Goal: Answer question/provide support

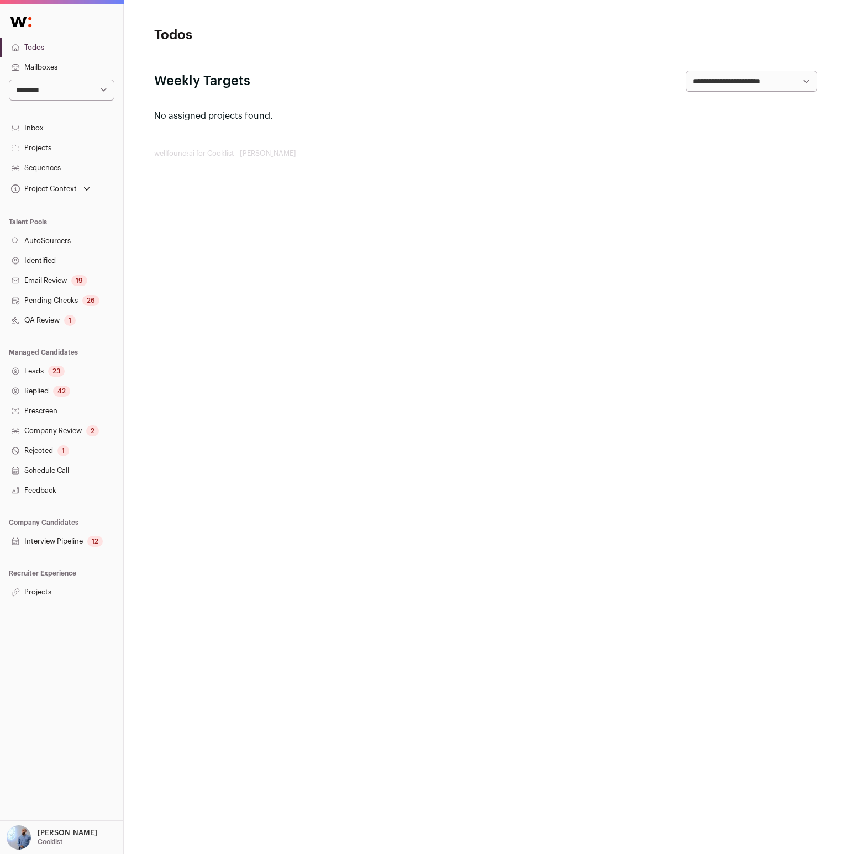
click at [94, 604] on div "**********" at bounding box center [61, 412] width 123 height 816
click at [71, 593] on link "Projects" at bounding box center [61, 592] width 123 height 20
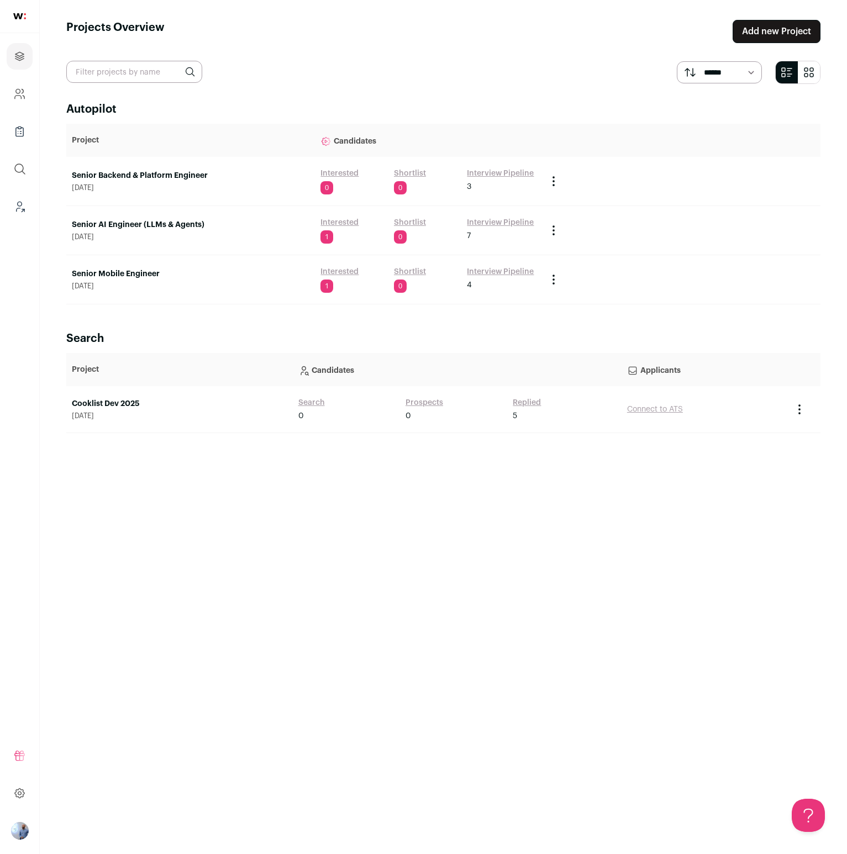
click at [149, 269] on link "Senior Mobile Engineer" at bounding box center [191, 274] width 238 height 11
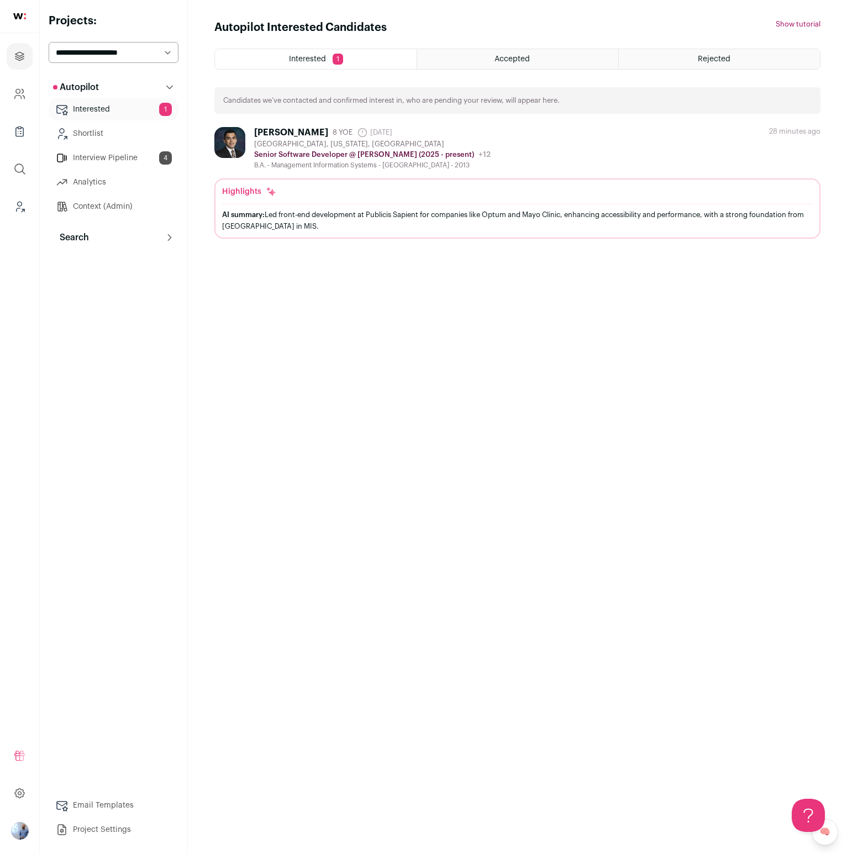
click at [825, 834] on link "🧠" at bounding box center [825, 832] width 27 height 27
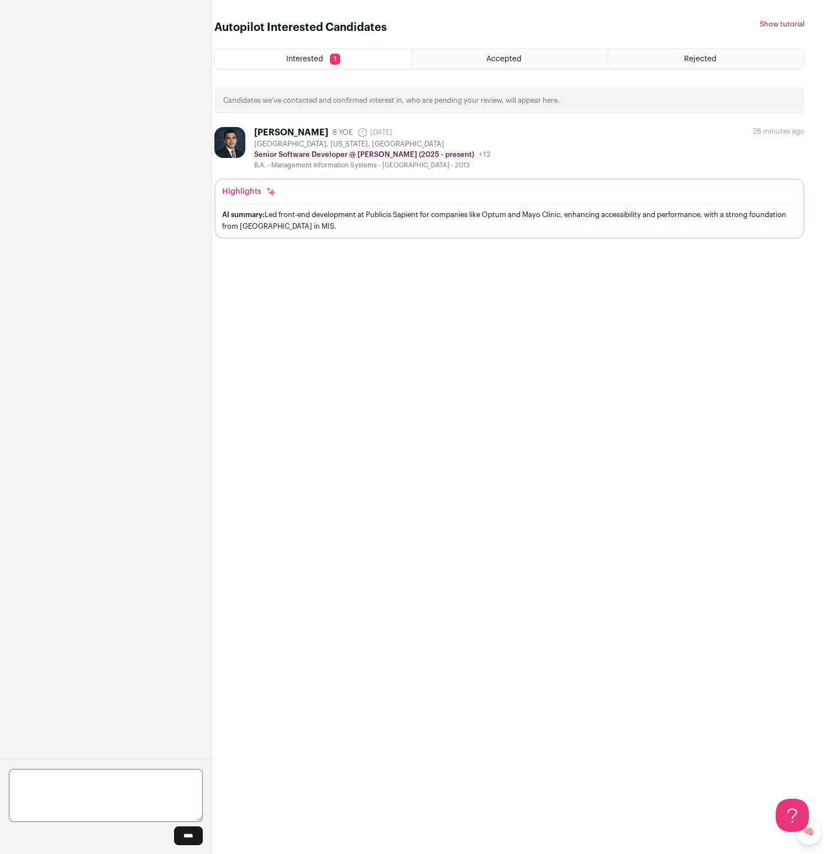
click at [124, 777] on textarea at bounding box center [106, 795] width 194 height 53
click at [523, 666] on div "Autopilot Interested Candidates Hide tutorial Show tutorial Interested 1 Accept…" at bounding box center [509, 427] width 590 height 814
click at [123, 776] on textarea at bounding box center [106, 795] width 194 height 53
type textarea "**********"
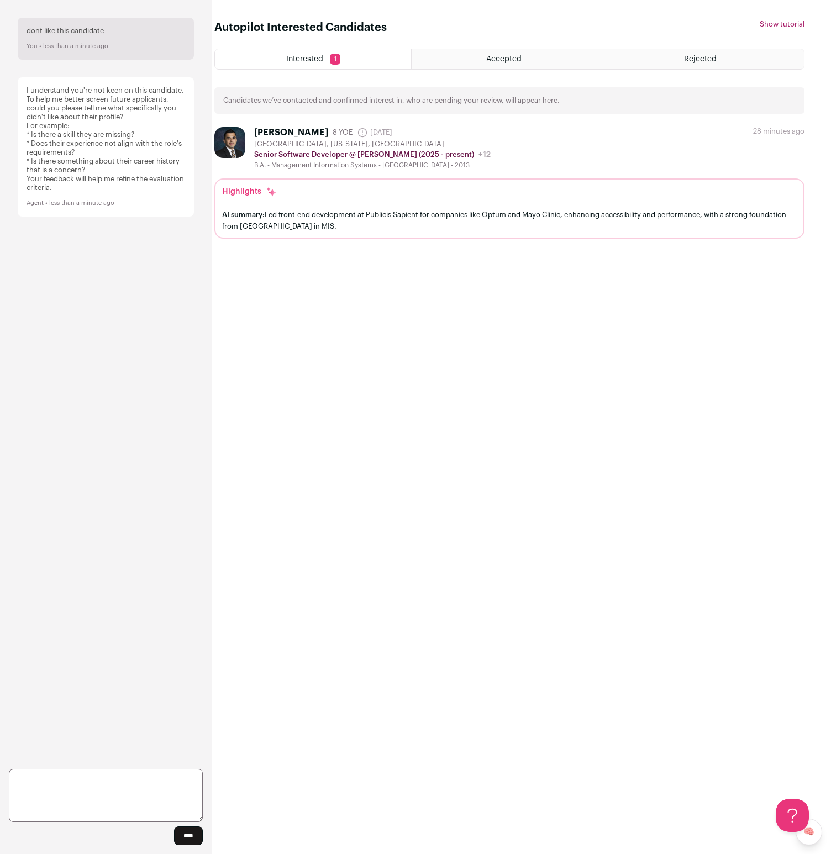
click at [676, 596] on div "Autopilot Interested Candidates Hide tutorial Show tutorial Interested 1 Accept…" at bounding box center [509, 427] width 590 height 814
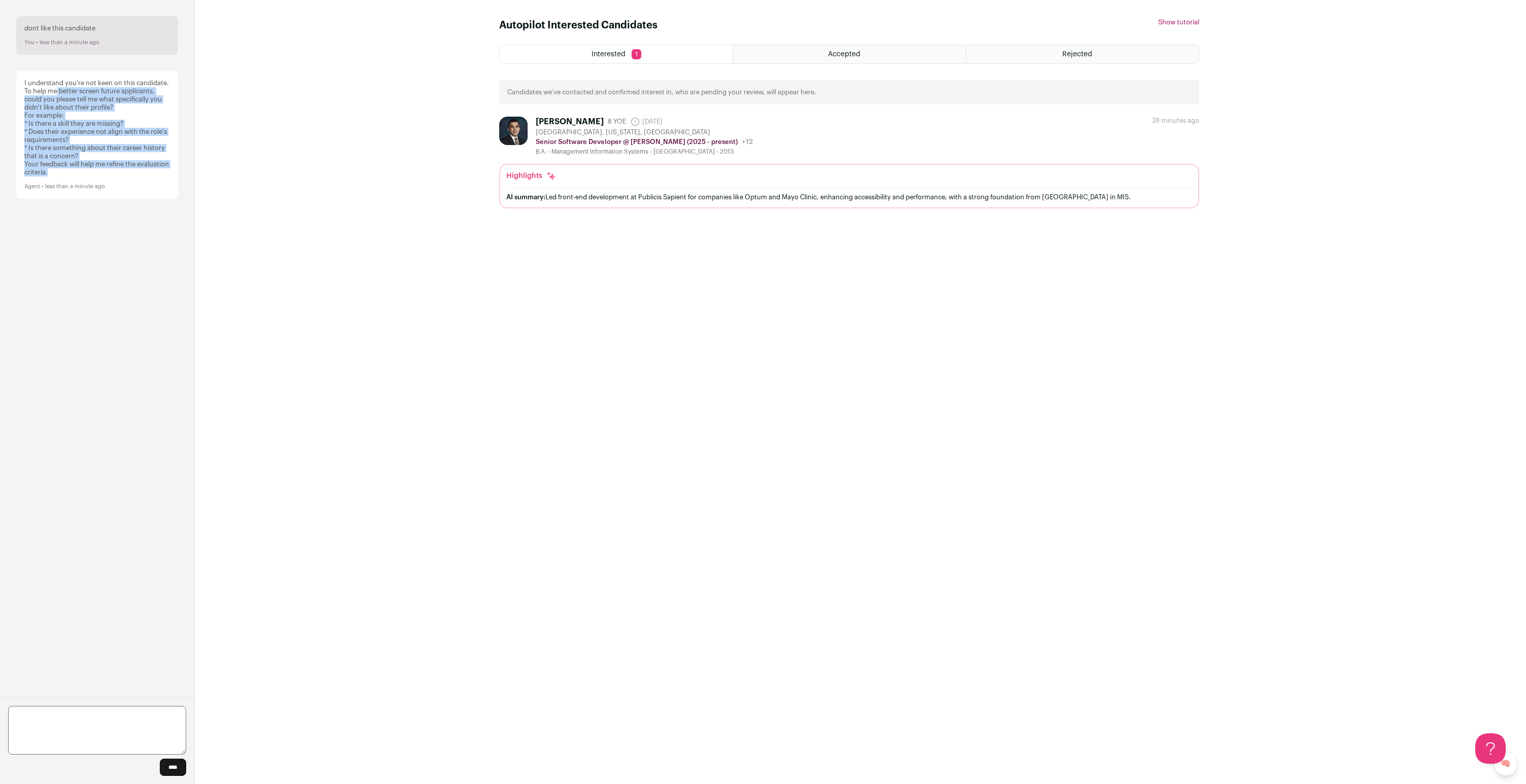
drag, startPoint x: 123, startPoint y: 166, endPoint x: 59, endPoint y: 93, distance: 97.1
click at [59, 93] on div "I understand you're not keen on this candidate. To help me better screen future…" at bounding box center [97, 135] width 146 height 112
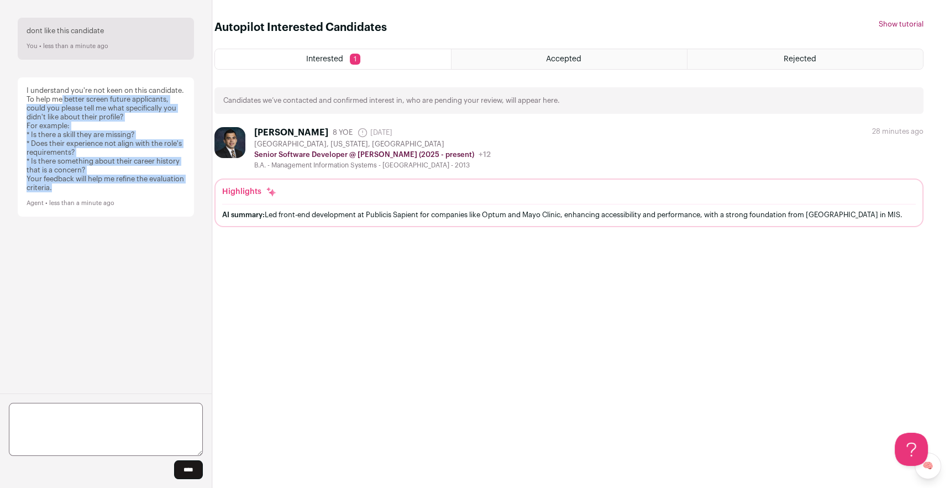
click at [69, 95] on p "I understand you're not keen on this candidate. To help me better screen future…" at bounding box center [106, 103] width 159 height 35
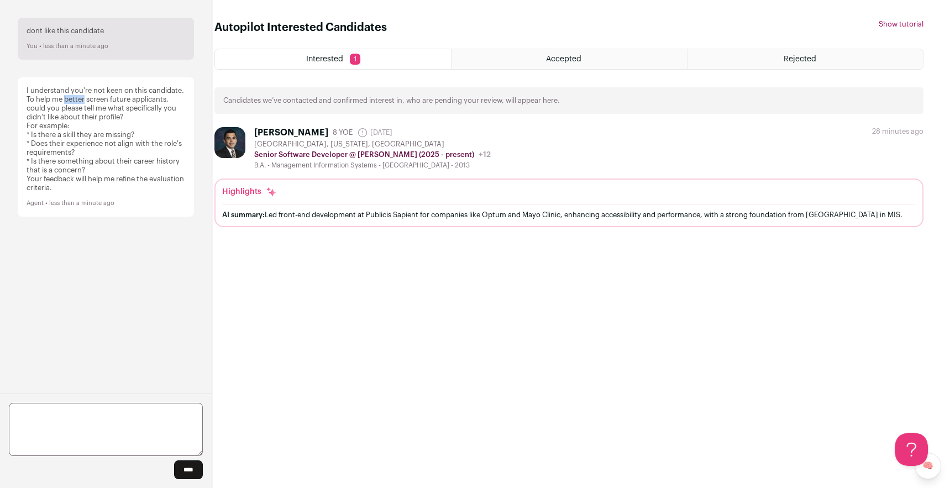
click at [69, 95] on p "I understand you're not keen on this candidate. To help me better screen future…" at bounding box center [106, 103] width 159 height 35
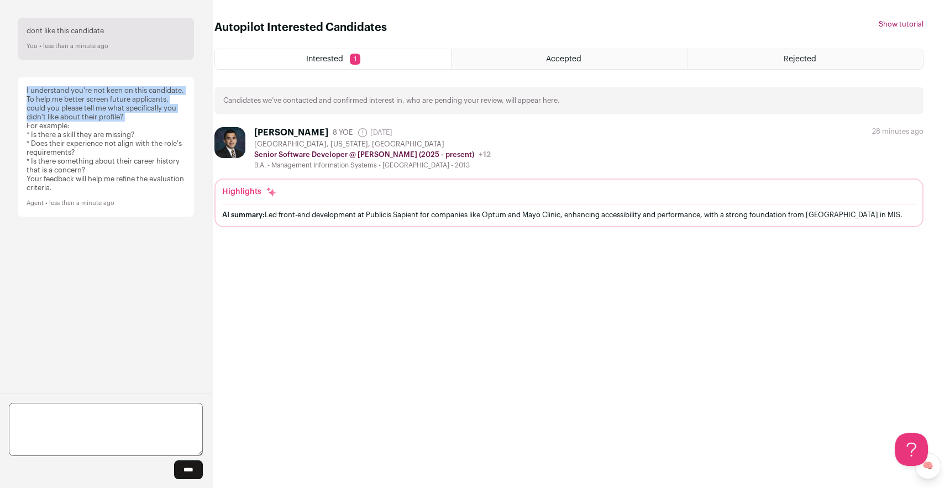
click at [69, 95] on p "I understand you're not keen on this candidate. To help me better screen future…" at bounding box center [106, 103] width 159 height 35
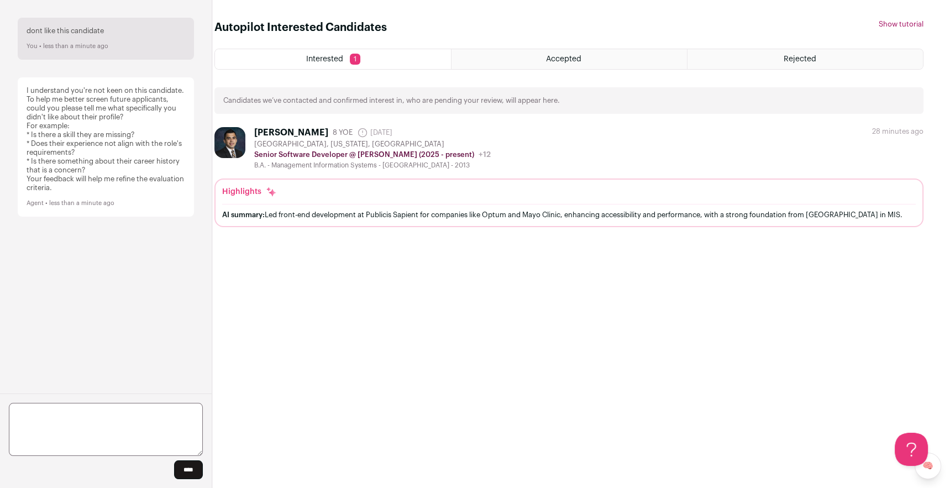
click at [85, 125] on p "For example: * Is there a skill they are missing? * Does their experience not a…" at bounding box center [106, 148] width 159 height 53
click at [85, 134] on p "For example: * Is there a skill they are missing? * Does their experience not a…" at bounding box center [106, 148] width 159 height 53
click at [91, 143] on p "For example: * Is there a skill they are missing? * Does their experience not a…" at bounding box center [106, 148] width 159 height 53
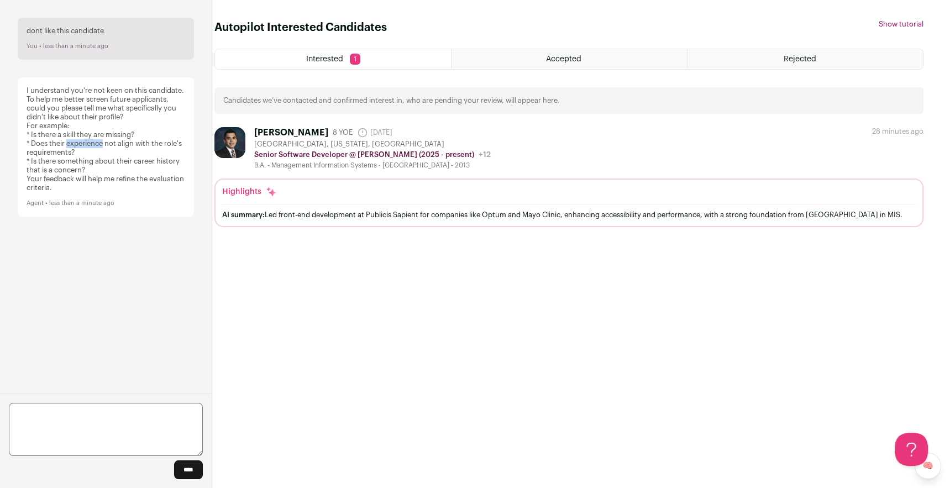
click at [91, 143] on p "For example: * Is there a skill they are missing? * Does their experience not a…" at bounding box center [106, 148] width 159 height 53
click at [91, 145] on p "For example: * Is there a skill they are missing? * Does their experience not a…" at bounding box center [106, 148] width 159 height 53
click at [90, 161] on p "For example: * Is there a skill they are missing? * Does their experience not a…" at bounding box center [106, 148] width 159 height 53
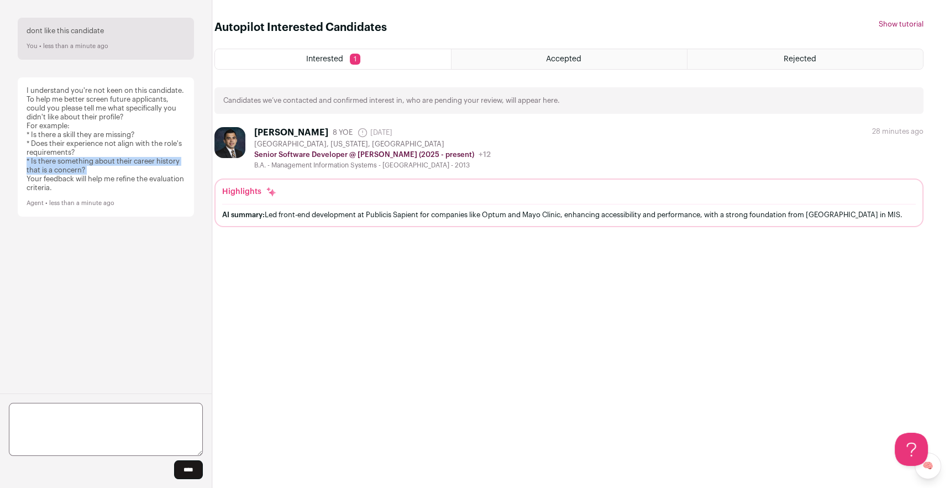
click at [90, 161] on p "For example: * Is there a skill they are missing? * Does their experience not a…" at bounding box center [106, 148] width 159 height 53
click at [93, 183] on p "Your feedback will help me refine the evaluation criteria." at bounding box center [106, 184] width 159 height 18
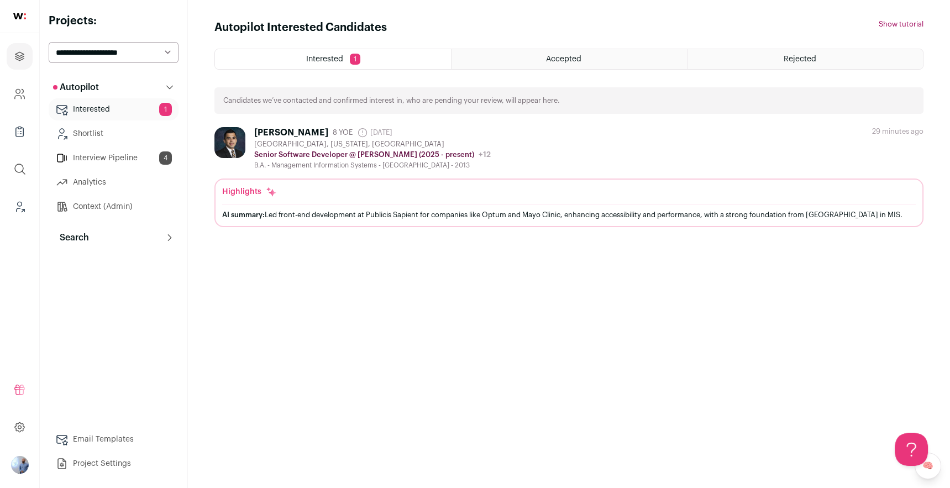
click at [931, 475] on link "🧠" at bounding box center [927, 465] width 27 height 27
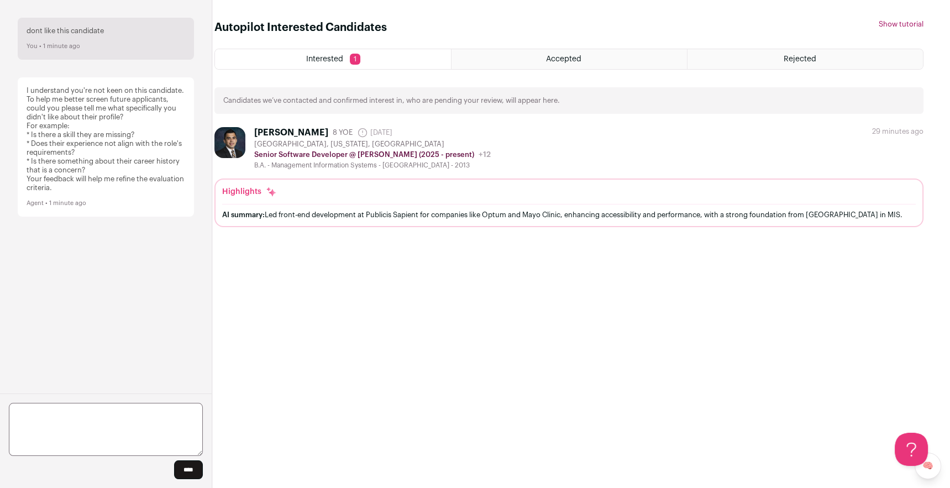
click at [113, 430] on textarea at bounding box center [106, 429] width 194 height 53
type textarea "**********"
